Goal: Task Accomplishment & Management: Use online tool/utility

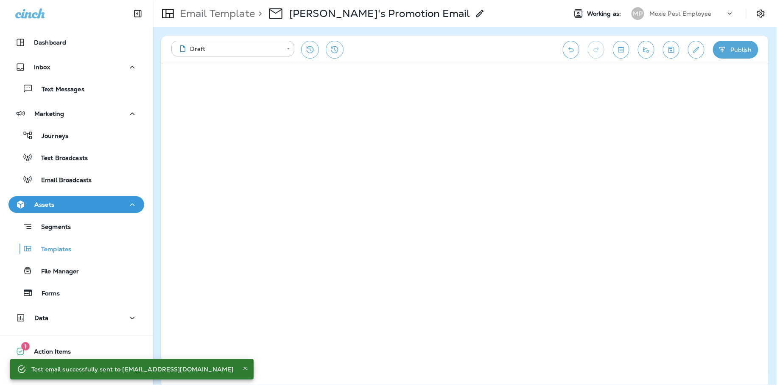
scroll to position [20, 0]
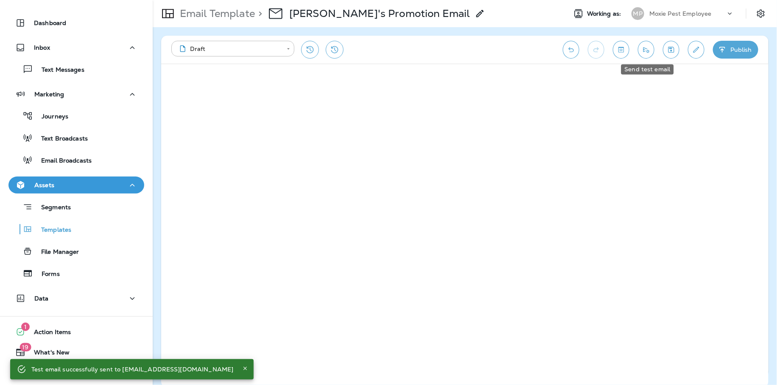
click at [653, 47] on button "Send test email" at bounding box center [646, 50] width 17 height 18
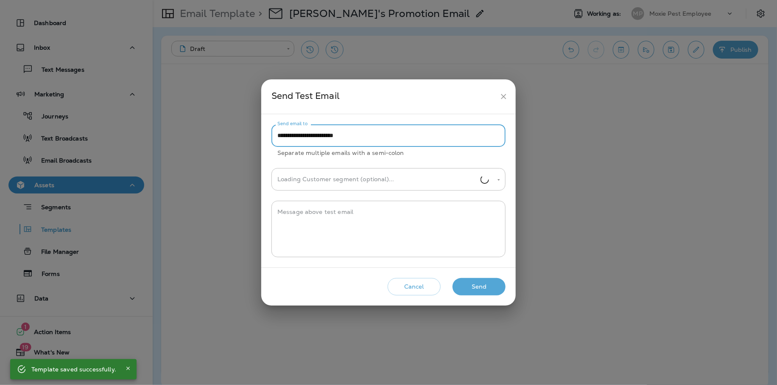
click at [295, 136] on input "**********" at bounding box center [389, 135] width 234 height 22
type input "**********"
click at [483, 283] on button "Send" at bounding box center [479, 286] width 53 height 17
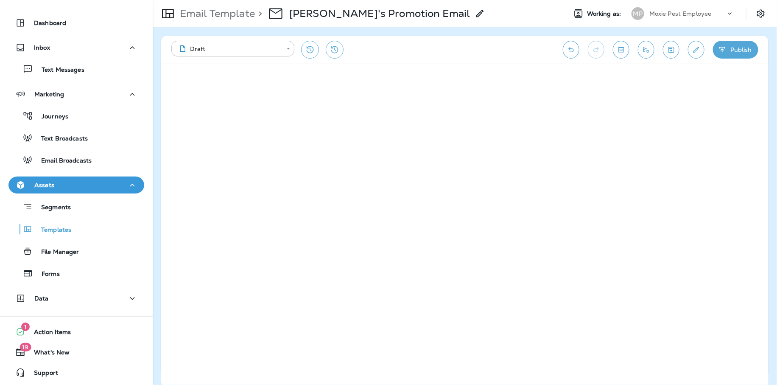
click at [654, 56] on div "**********" at bounding box center [465, 50] width 608 height 28
click at [651, 53] on button "Send test email" at bounding box center [646, 50] width 17 height 18
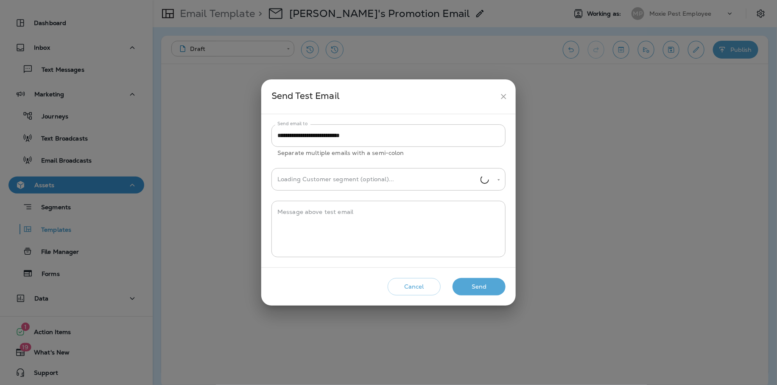
click at [492, 291] on button "Send" at bounding box center [479, 286] width 53 height 17
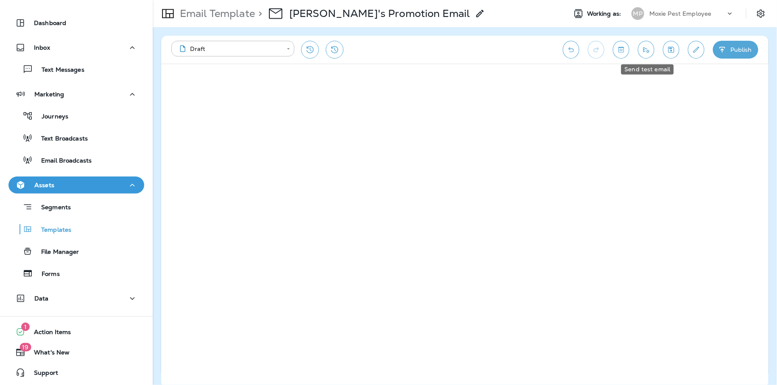
click at [650, 51] on icon "Send test email" at bounding box center [647, 50] width 6 height 6
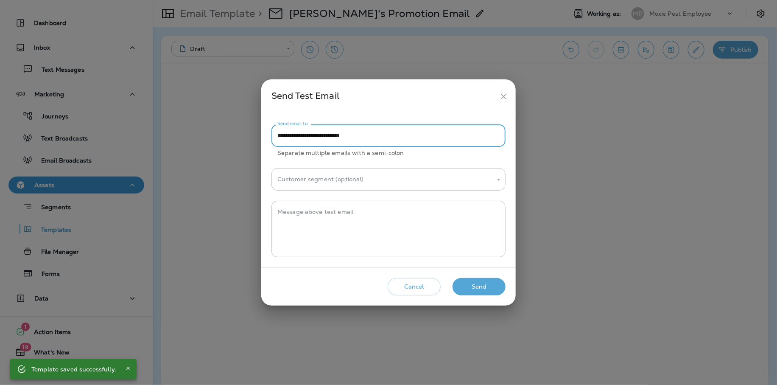
drag, startPoint x: 306, startPoint y: 133, endPoint x: 281, endPoint y: 136, distance: 24.4
click at [281, 136] on input "**********" at bounding box center [389, 135] width 234 height 22
type input "**********"
click at [478, 290] on button "Send" at bounding box center [479, 286] width 53 height 17
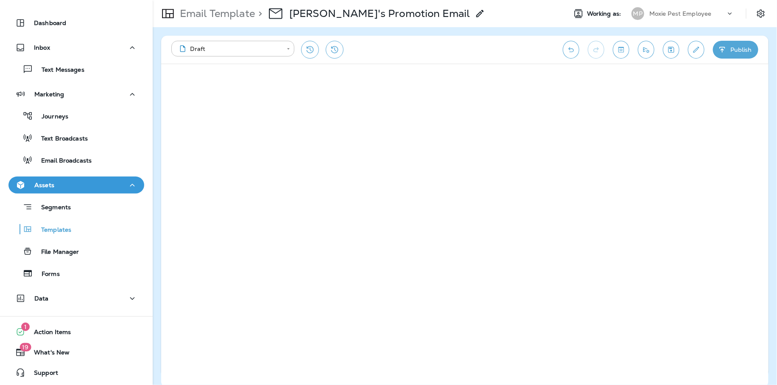
click at [678, 48] on button "Save" at bounding box center [671, 50] width 17 height 18
click at [704, 47] on button "Edit details" at bounding box center [696, 50] width 17 height 18
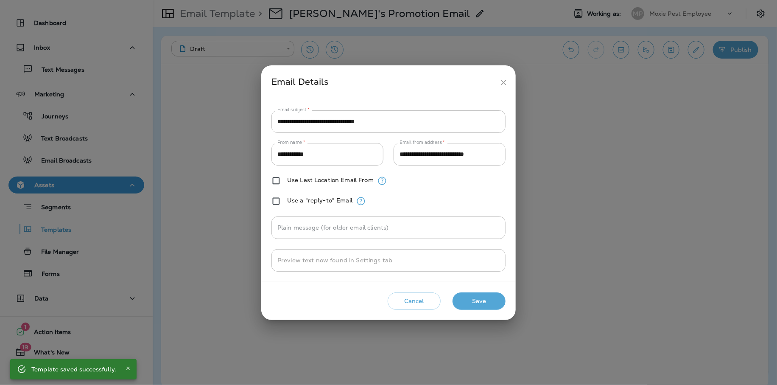
click at [511, 82] on button "close" at bounding box center [504, 83] width 16 height 16
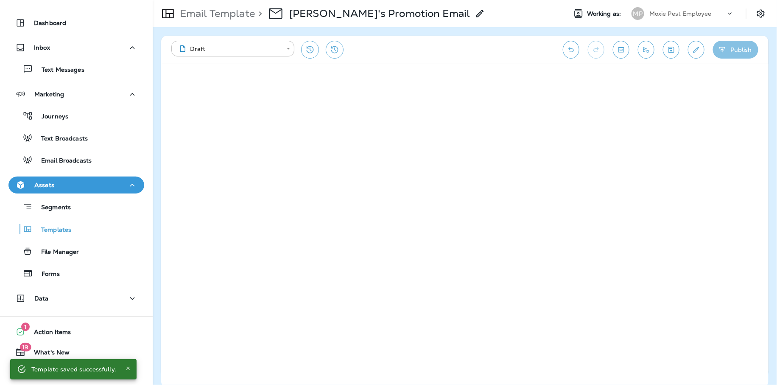
click at [726, 53] on icon "button" at bounding box center [722, 49] width 9 height 8
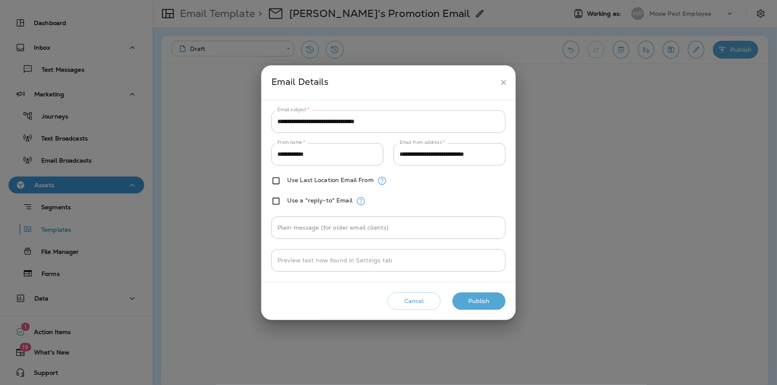
click at [493, 297] on button "Publish" at bounding box center [479, 300] width 53 height 17
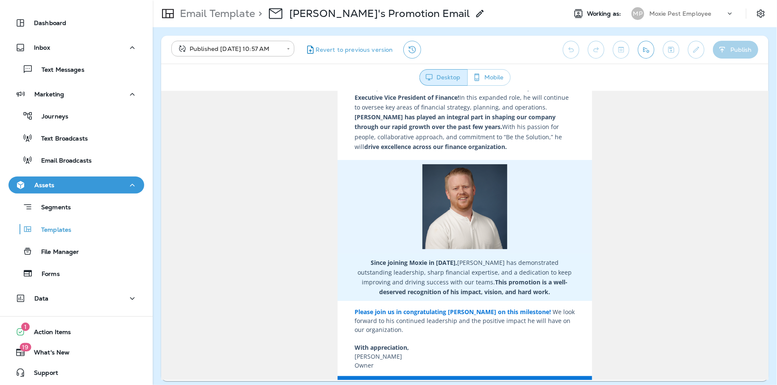
scroll to position [0, 0]
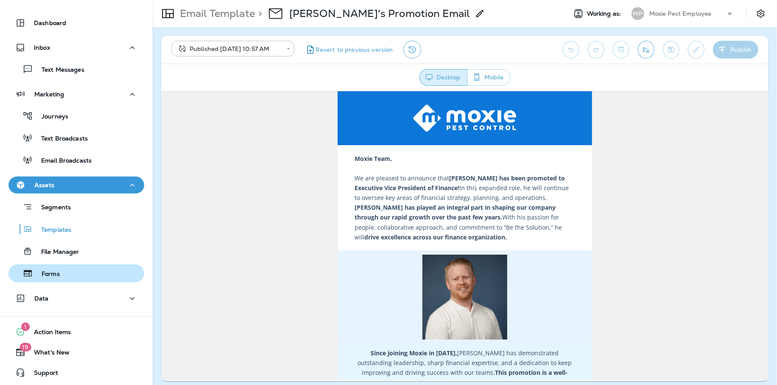
click at [76, 278] on div "Forms" at bounding box center [76, 273] width 129 height 13
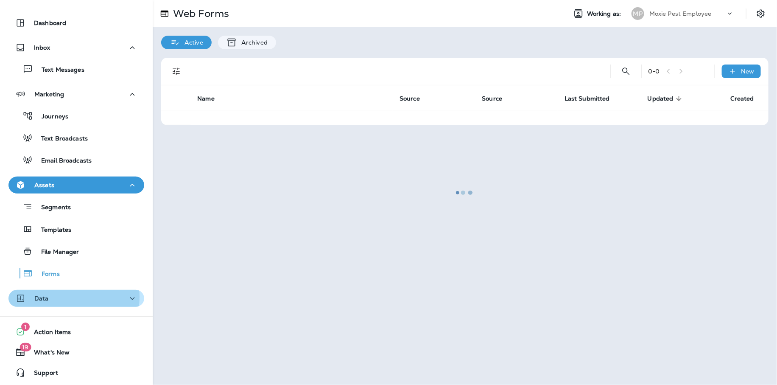
click at [65, 297] on div "Data" at bounding box center [76, 298] width 122 height 11
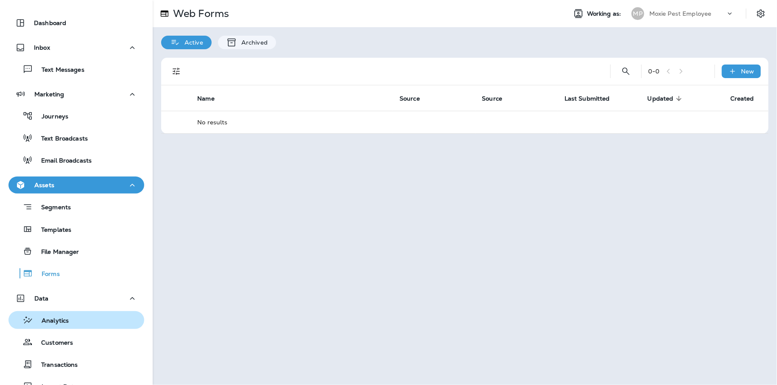
scroll to position [108, 0]
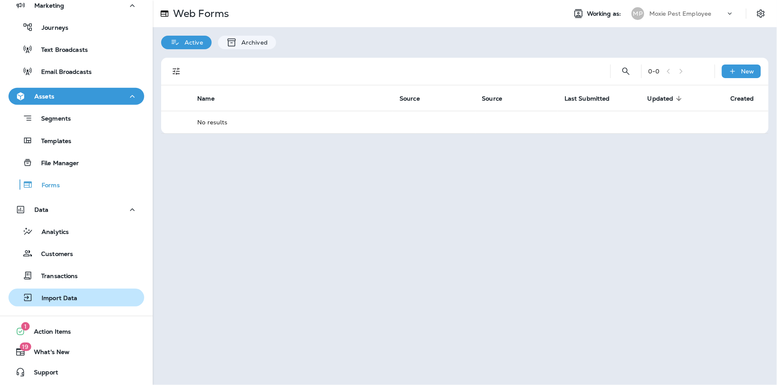
click at [75, 290] on button "Import Data" at bounding box center [76, 298] width 136 height 18
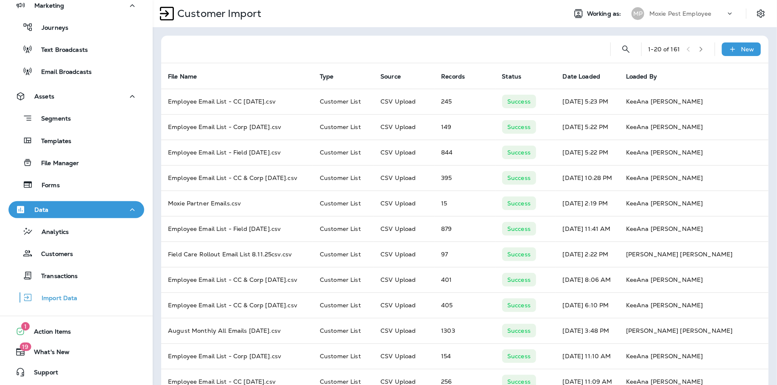
click at [739, 56] on div "1 - 20 of 161 New" at bounding box center [466, 49] width 597 height 27
click at [742, 48] on p "New" at bounding box center [748, 49] width 13 height 7
click at [685, 67] on div "button" at bounding box center [679, 71] width 20 height 21
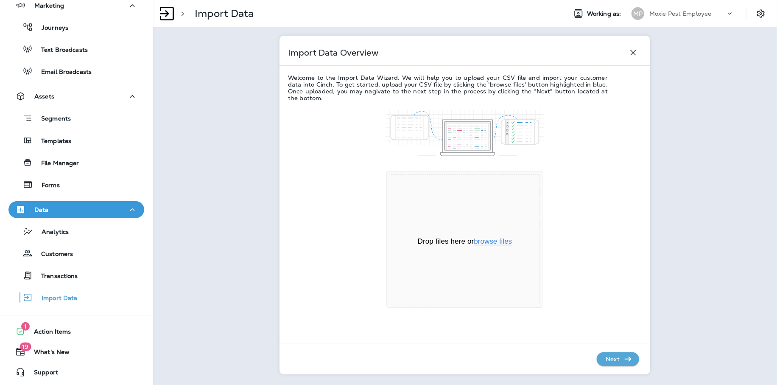
click at [489, 240] on button "browse files" at bounding box center [493, 242] width 38 height 8
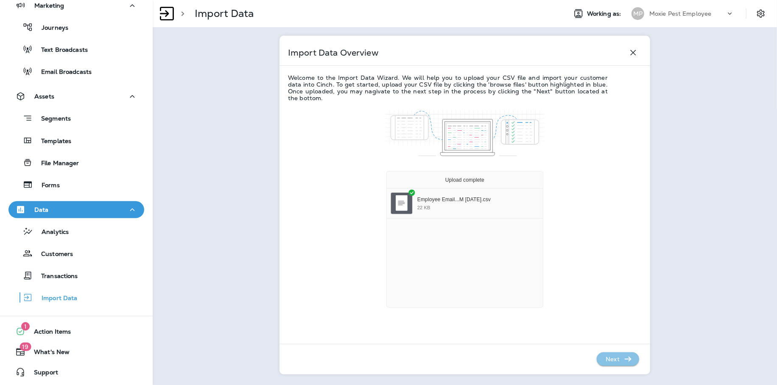
click at [610, 359] on p "Next" at bounding box center [613, 359] width 21 height 14
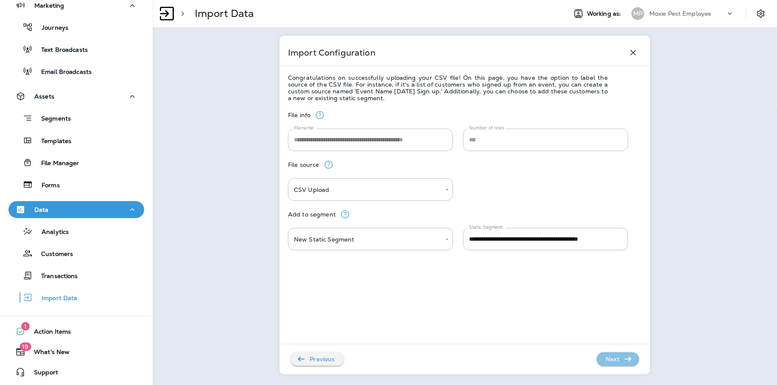
click at [610, 359] on p "Next" at bounding box center [613, 359] width 21 height 14
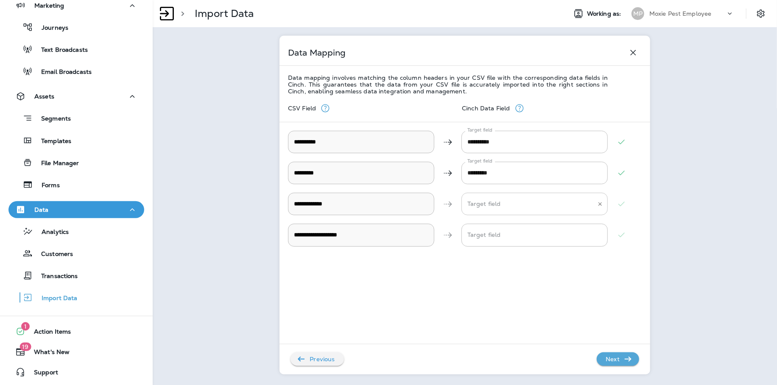
click at [526, 200] on Address "Target field" at bounding box center [528, 203] width 126 height 15
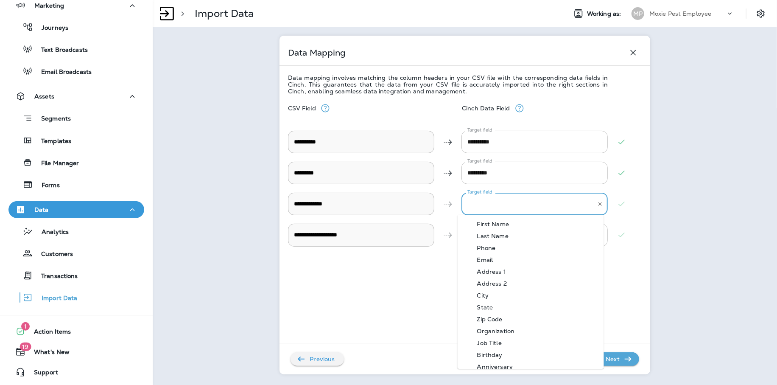
click at [507, 256] on Address-option-3 "Email" at bounding box center [531, 260] width 146 height 12
type Address "*****"
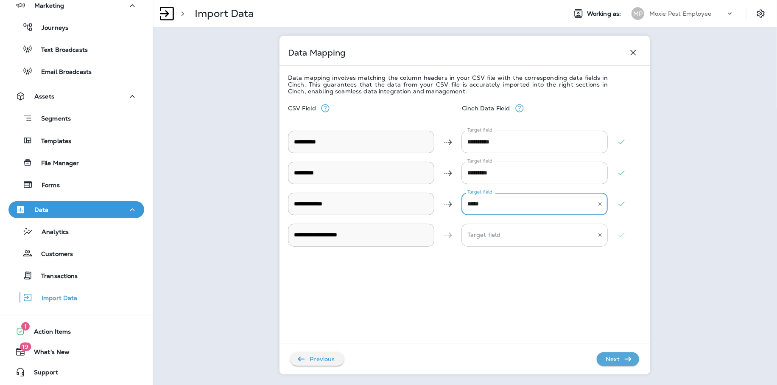
click at [504, 226] on div "Target field" at bounding box center [535, 235] width 146 height 22
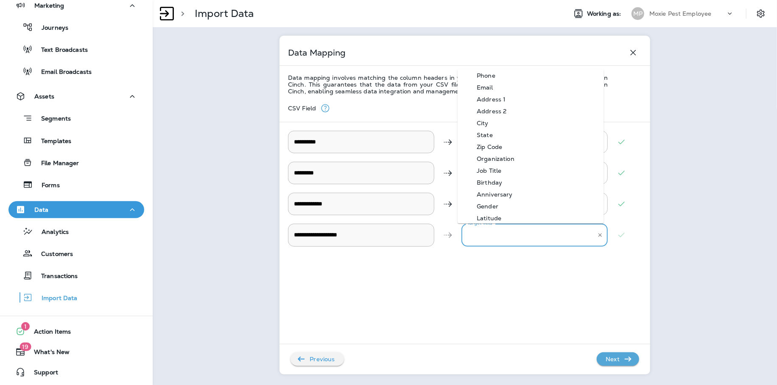
scroll to position [30, 0]
click at [505, 158] on div "Organization" at bounding box center [496, 155] width 63 height 7
type Description "**********"
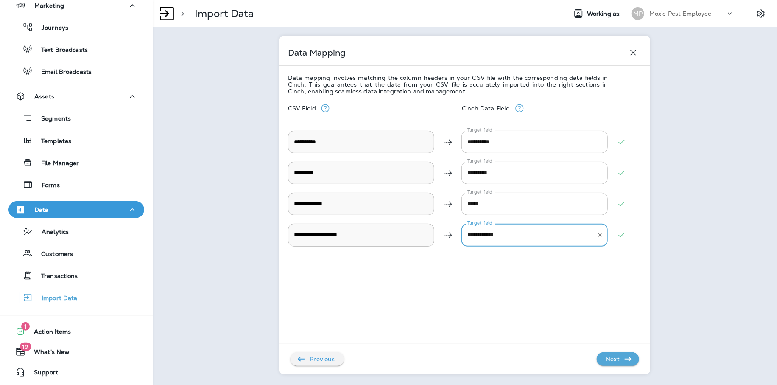
click at [615, 357] on p "Next" at bounding box center [613, 359] width 21 height 14
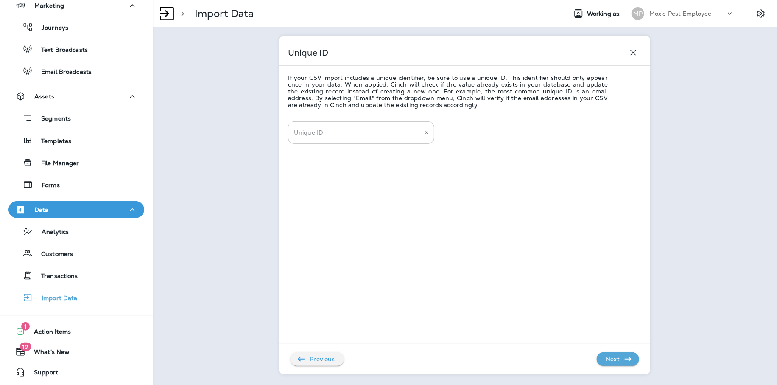
click at [395, 135] on input "Unique ID" at bounding box center [355, 132] width 126 height 15
click at [374, 182] on li "Last Name" at bounding box center [357, 177] width 146 height 12
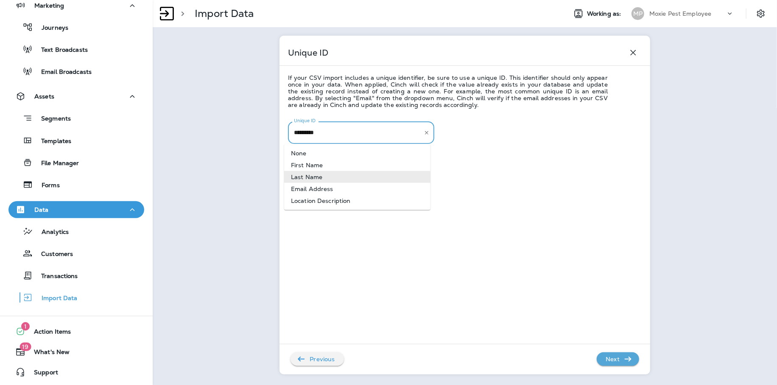
drag, startPoint x: 356, startPoint y: 137, endPoint x: 283, endPoint y: 137, distance: 73.4
click at [283, 137] on div "Unique ID If your CSV import includes a unique identifier, be sure to use a uni…" at bounding box center [465, 205] width 371 height 339
click at [318, 189] on li "Email Address" at bounding box center [357, 189] width 146 height 12
type input "**********"
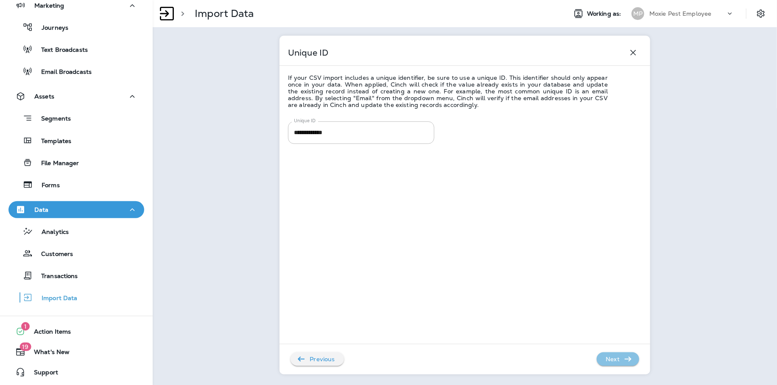
click at [609, 360] on p "Next" at bounding box center [613, 359] width 21 height 14
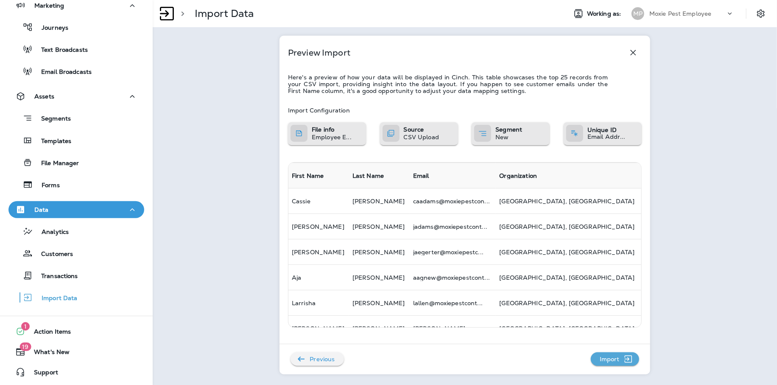
click at [618, 359] on p "Import" at bounding box center [610, 359] width 27 height 14
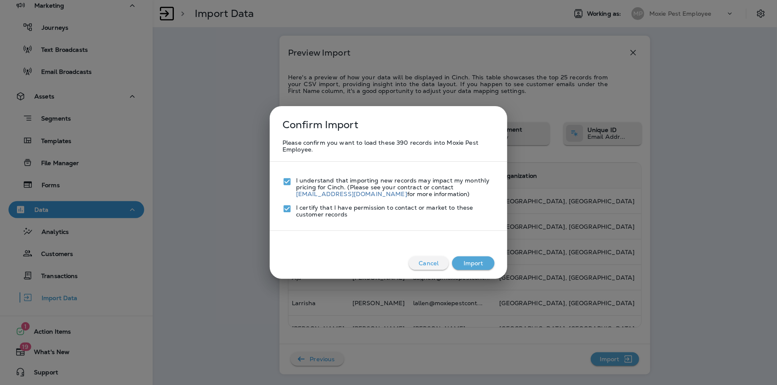
click at [474, 270] on div "Cancel Import" at bounding box center [388, 256] width 221 height 34
click at [474, 267] on button "Import" at bounding box center [473, 263] width 42 height 14
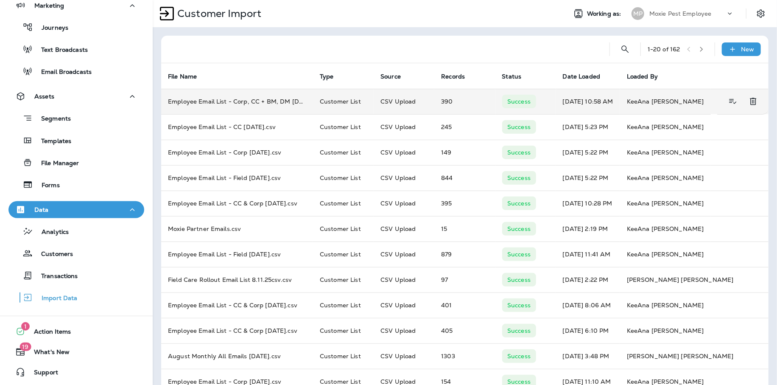
click at [266, 106] on td "Employee Email List - Corp, CC + BM, DM [DATE].csv" at bounding box center [237, 101] width 152 height 25
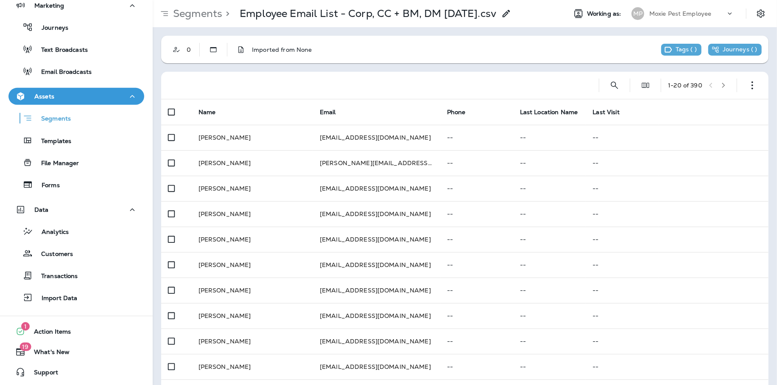
click at [508, 14] on use at bounding box center [506, 13] width 7 height 7
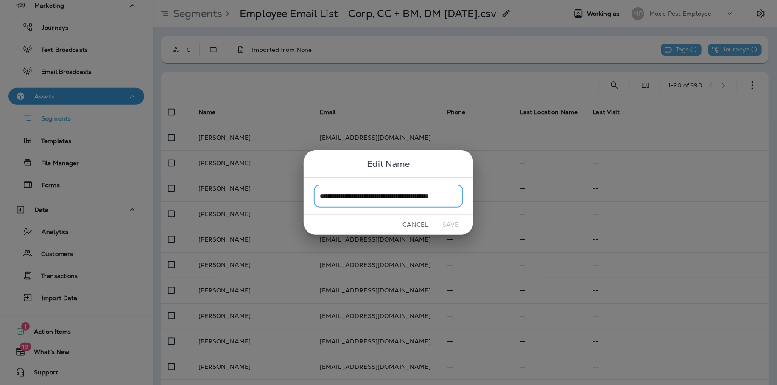
scroll to position [0, 16]
click at [409, 224] on button "Cancel" at bounding box center [416, 224] width 32 height 13
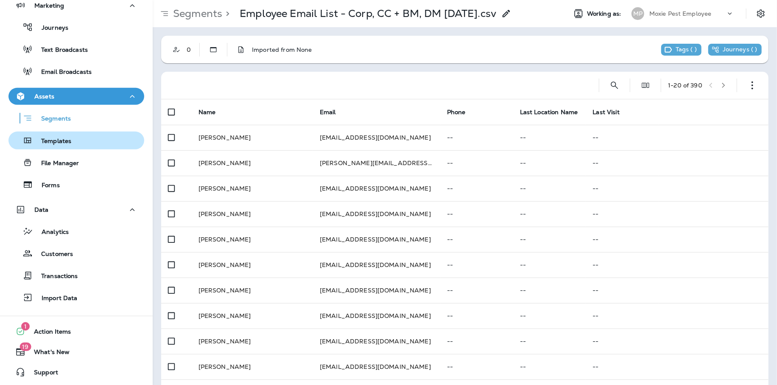
click at [84, 135] on div "Templates" at bounding box center [76, 140] width 129 height 13
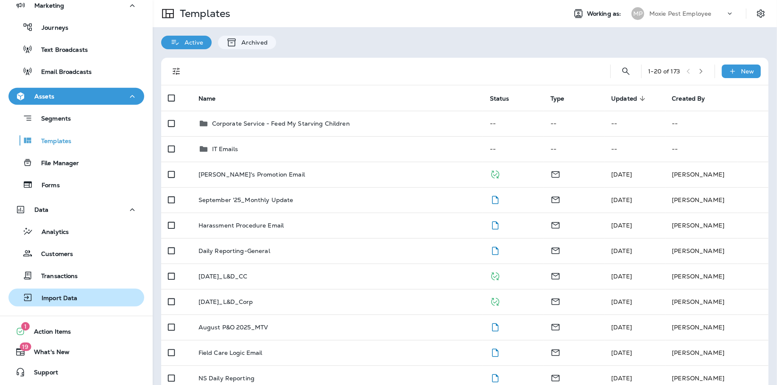
click at [74, 298] on p "Import Data" at bounding box center [55, 298] width 45 height 8
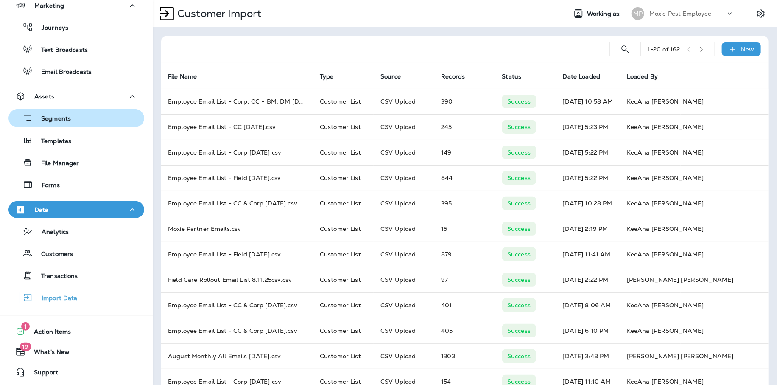
scroll to position [90, 0]
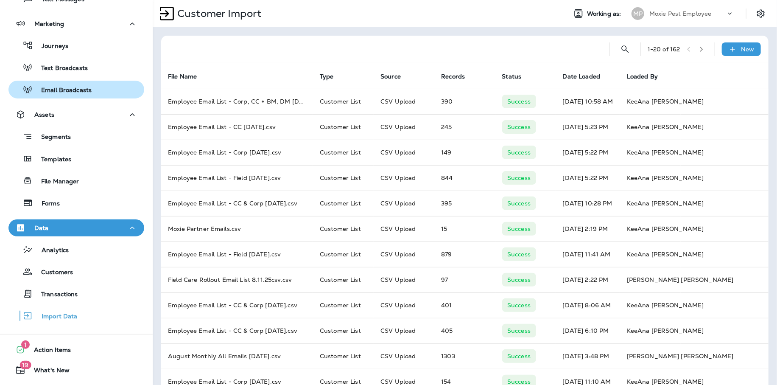
click at [67, 93] on p "Email Broadcasts" at bounding box center [62, 91] width 59 height 8
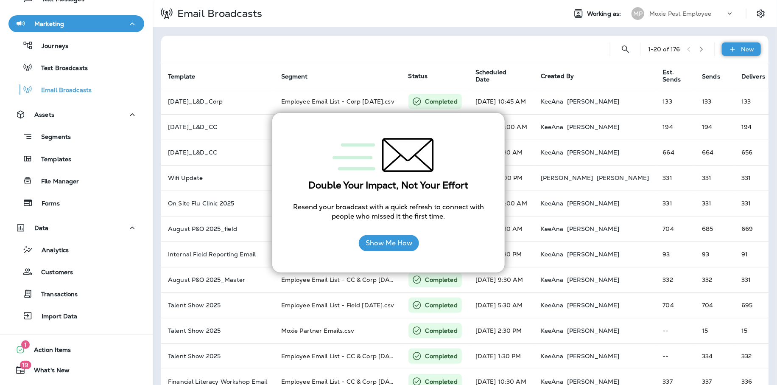
click at [734, 50] on div "New" at bounding box center [741, 49] width 39 height 14
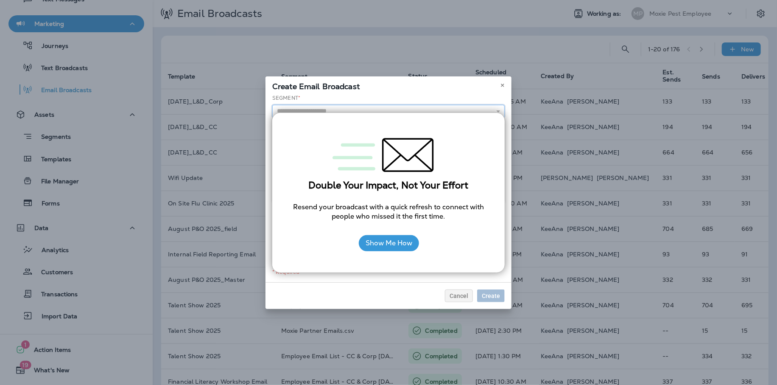
click at [483, 108] on input "text" at bounding box center [388, 111] width 233 height 13
click at [390, 248] on button "Show Me How" at bounding box center [389, 243] width 60 height 16
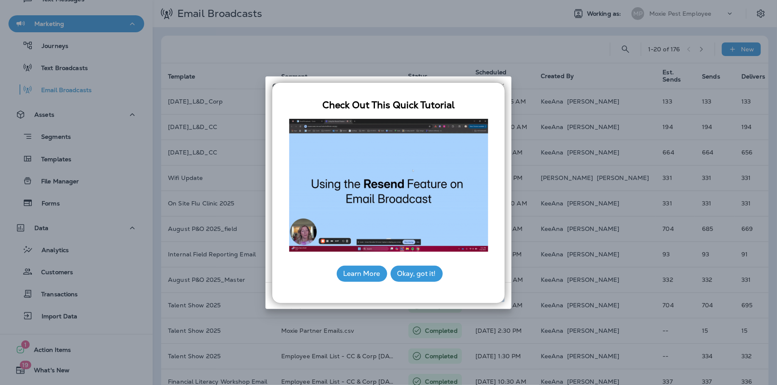
click at [367, 277] on button "Learn More" at bounding box center [362, 274] width 50 height 16
click at [414, 278] on button "Okay, got it!" at bounding box center [417, 274] width 52 height 16
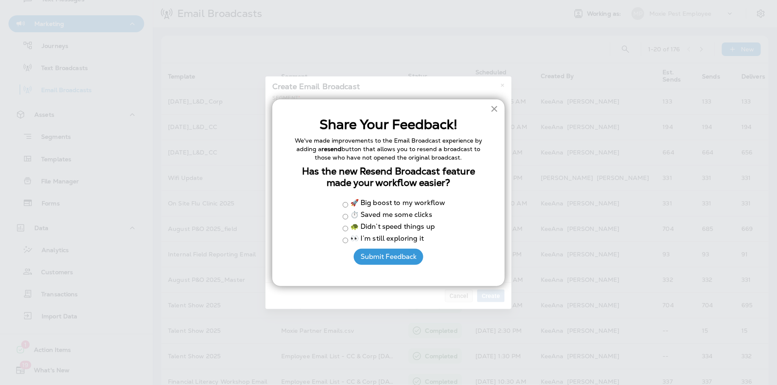
click at [495, 112] on button "×" at bounding box center [495, 109] width 8 height 14
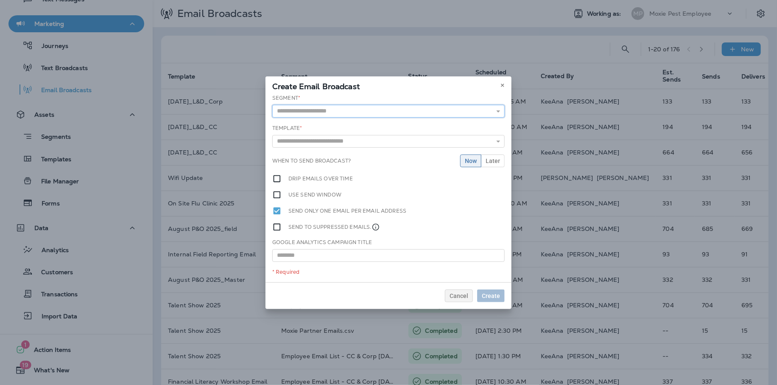
click at [437, 111] on input "text" at bounding box center [388, 111] width 233 height 13
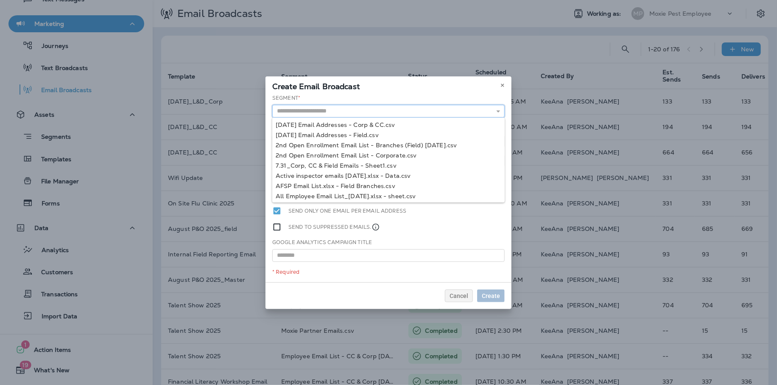
paste input "**********"
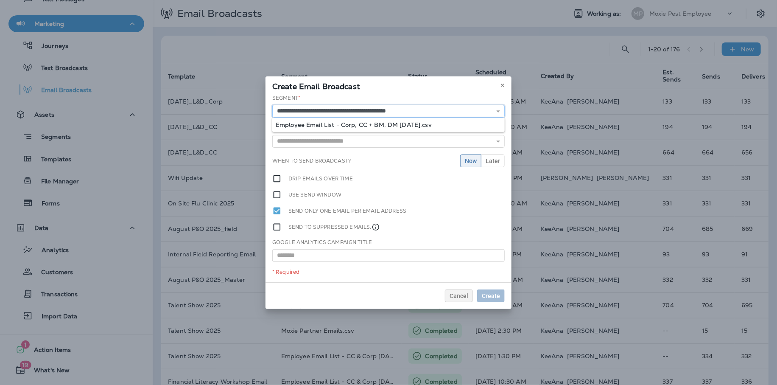
type input "**********"
click at [398, 126] on div "**********" at bounding box center [389, 188] width 246 height 188
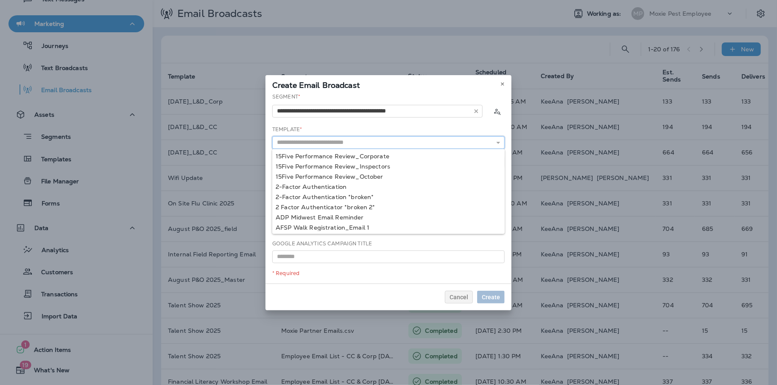
click at [368, 139] on input "text" at bounding box center [388, 142] width 233 height 13
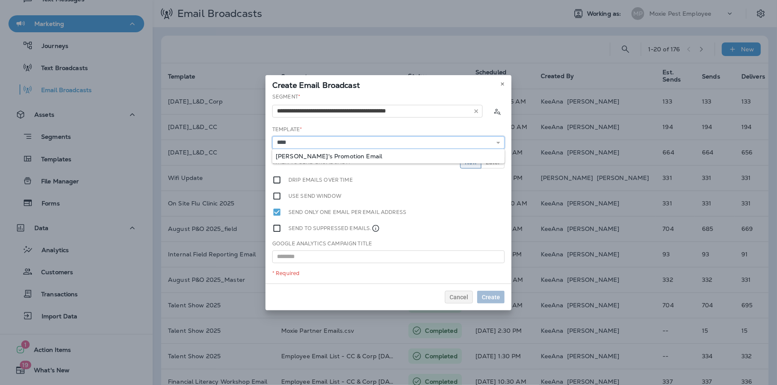
type input "**********"
click at [348, 155] on div "**********" at bounding box center [389, 188] width 246 height 191
click at [492, 162] on span "Later" at bounding box center [493, 162] width 14 height 6
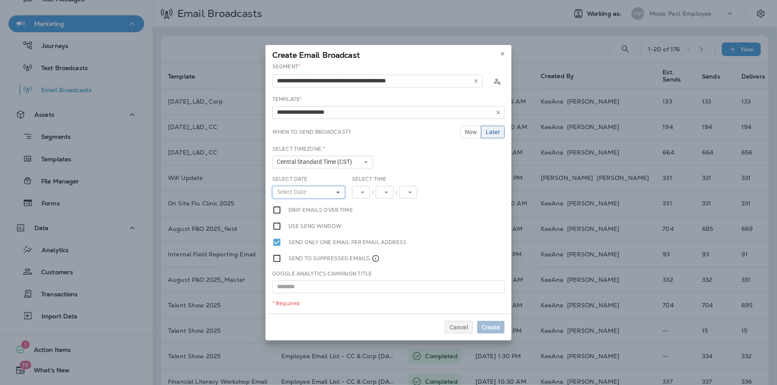
click at [317, 190] on button "Select Date" at bounding box center [308, 192] width 73 height 13
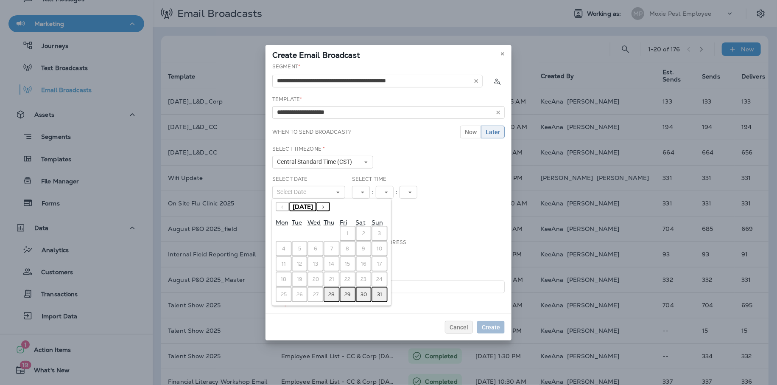
click at [348, 296] on abbr "29" at bounding box center [348, 294] width 6 height 7
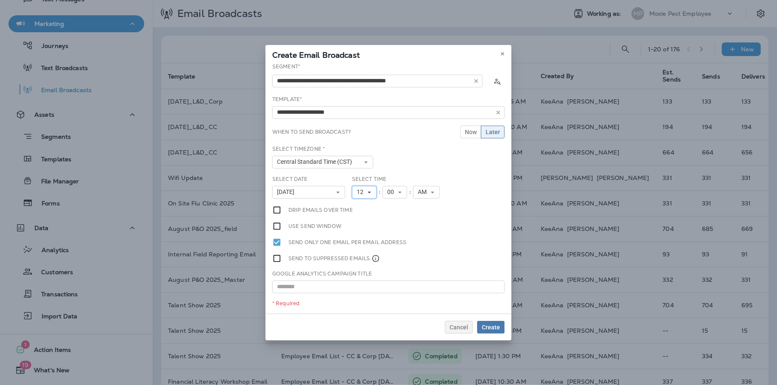
click at [370, 193] on icon at bounding box center [369, 192] width 5 height 5
click at [359, 299] on link "11" at bounding box center [364, 300] width 25 height 10
click at [389, 191] on span "00" at bounding box center [392, 191] width 10 height 7
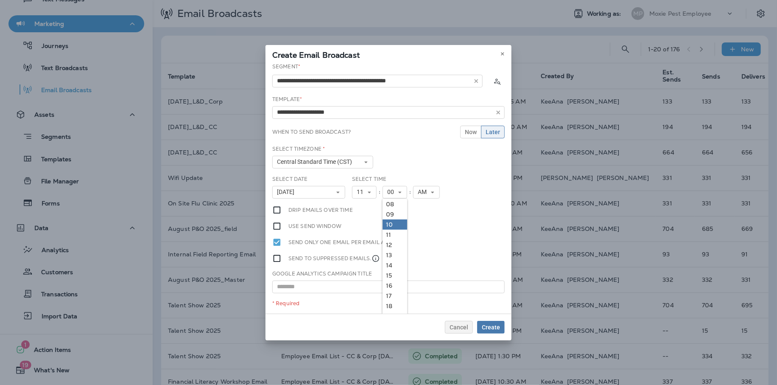
click at [388, 226] on link "10" at bounding box center [395, 224] width 25 height 10
click at [492, 327] on span "Create" at bounding box center [491, 327] width 18 height 6
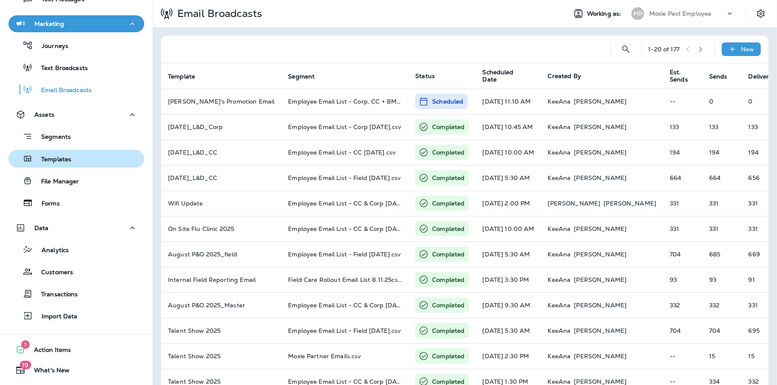
scroll to position [108, 0]
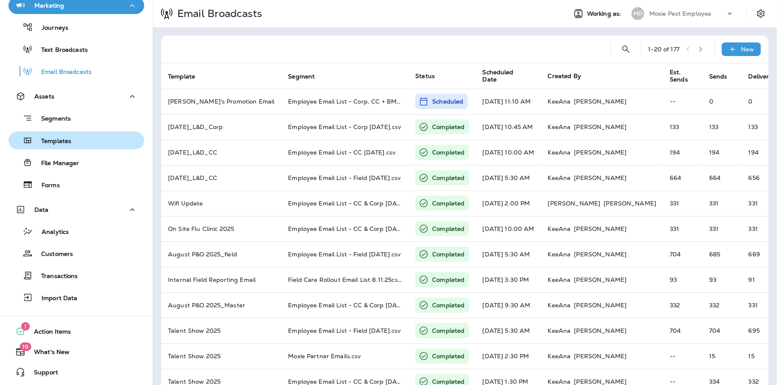
click at [60, 135] on div "Templates" at bounding box center [41, 140] width 59 height 13
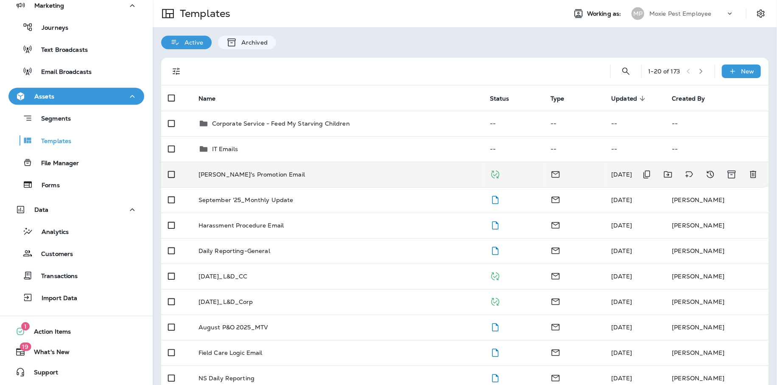
click at [222, 171] on p "[PERSON_NAME]'s Promotion Email" at bounding box center [252, 174] width 107 height 7
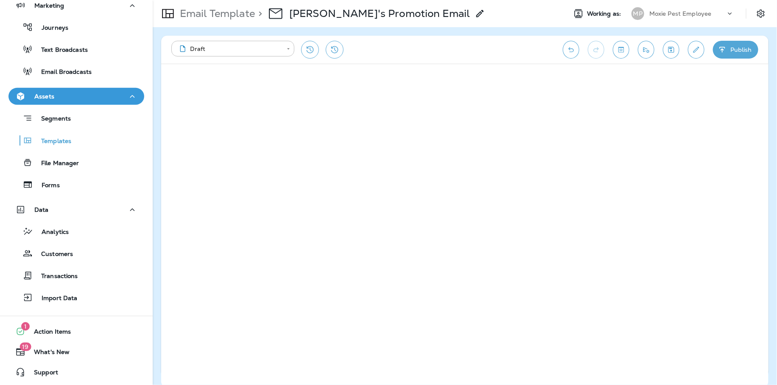
click at [700, 49] on icon "Edit details" at bounding box center [696, 49] width 9 height 8
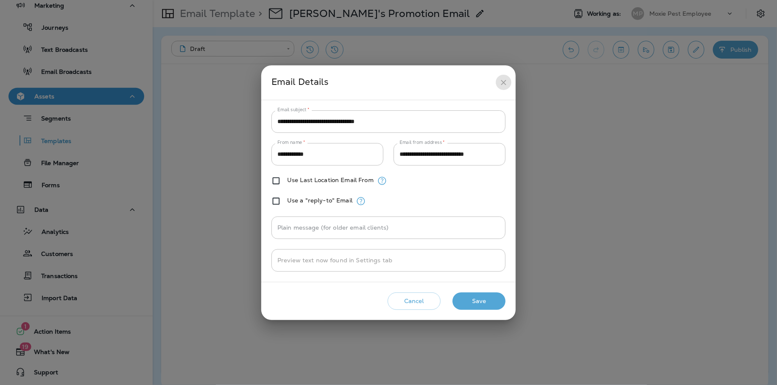
click at [503, 85] on icon "close" at bounding box center [503, 82] width 9 height 9
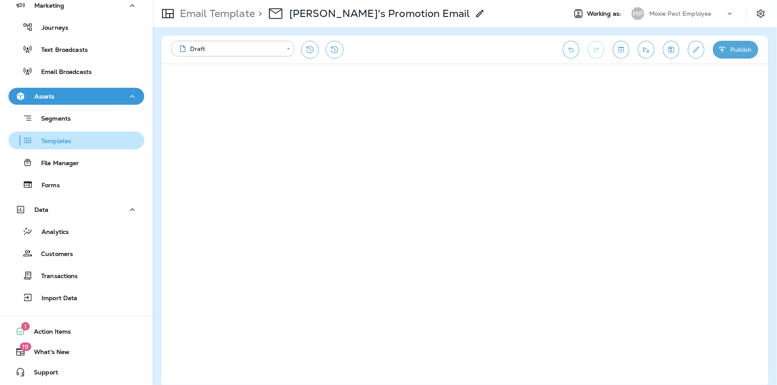
click at [70, 141] on p "Templates" at bounding box center [52, 141] width 39 height 8
